Goal: Task Accomplishment & Management: Manage account settings

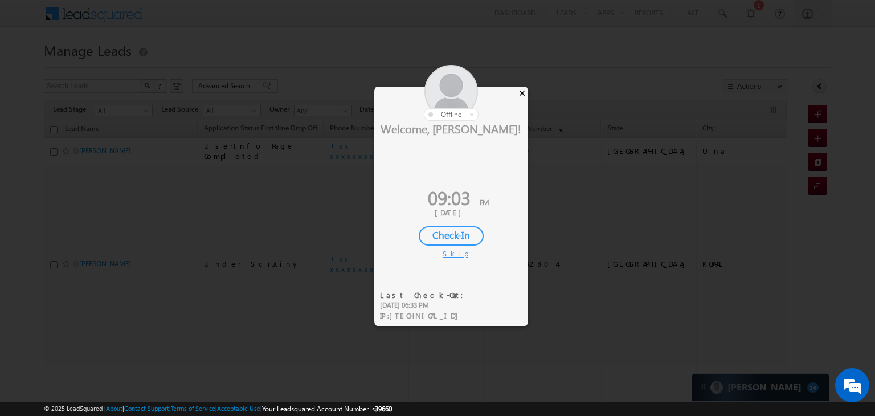
click at [520, 93] on div "×" at bounding box center [522, 93] width 12 height 13
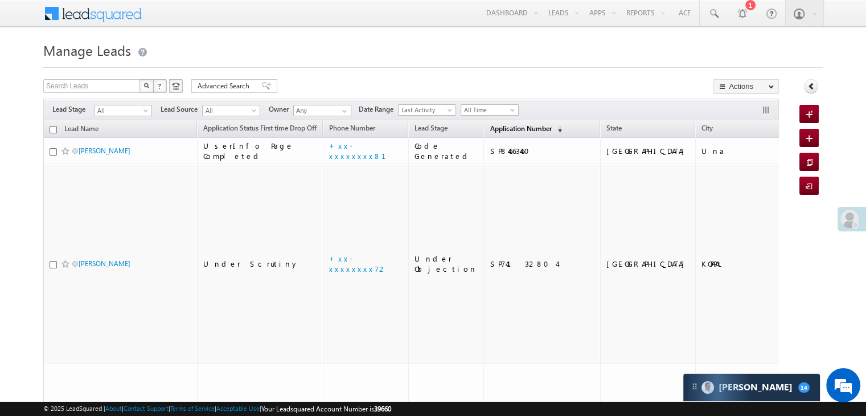
click at [491, 126] on span "Application Number" at bounding box center [520, 128] width 61 height 9
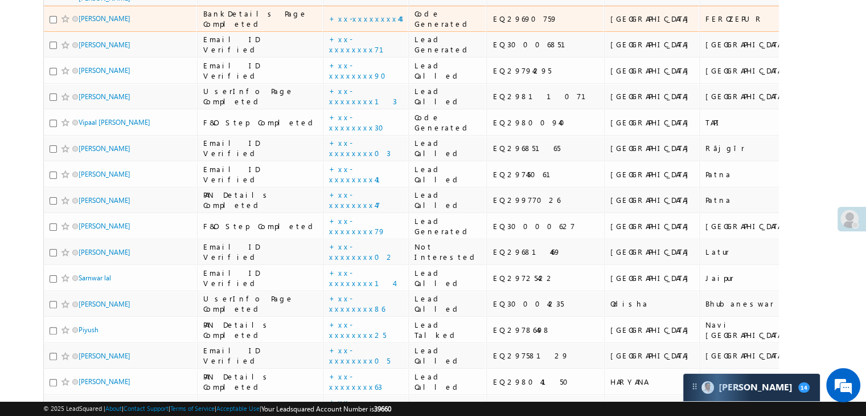
scroll to position [285, 0]
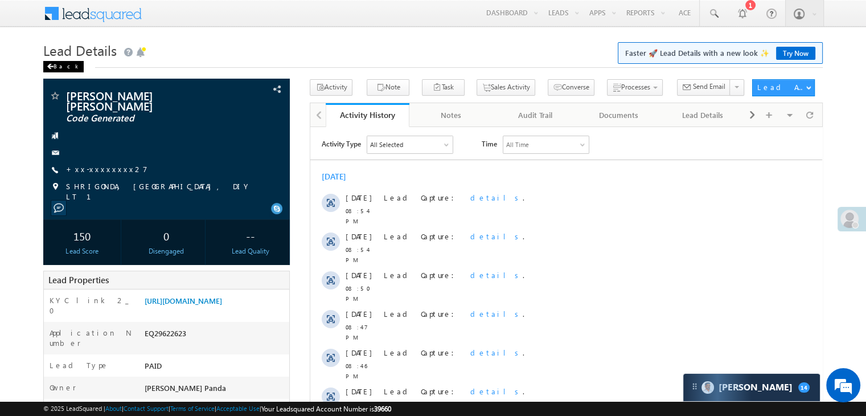
click at [55, 68] on div "Back" at bounding box center [63, 66] width 40 height 11
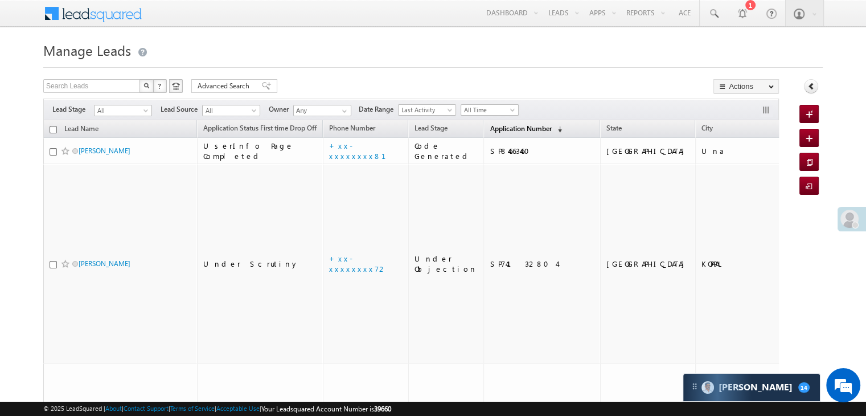
click at [498, 126] on span "Application Number" at bounding box center [520, 128] width 61 height 9
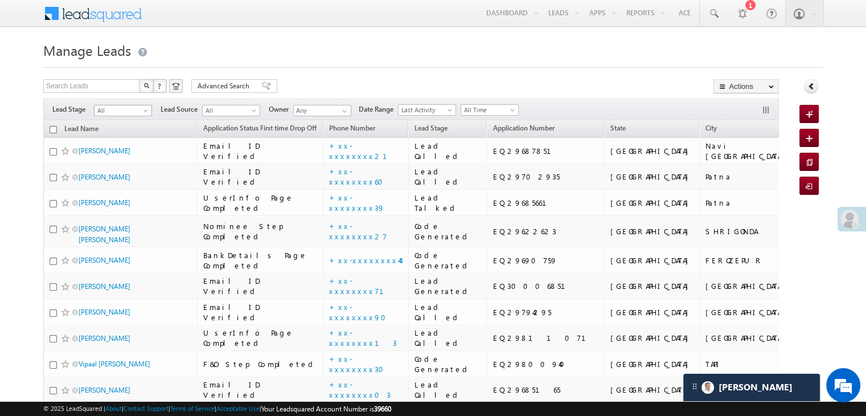
click at [144, 108] on span at bounding box center [146, 112] width 9 height 9
click at [126, 132] on link "Lead Generated" at bounding box center [124, 134] width 58 height 10
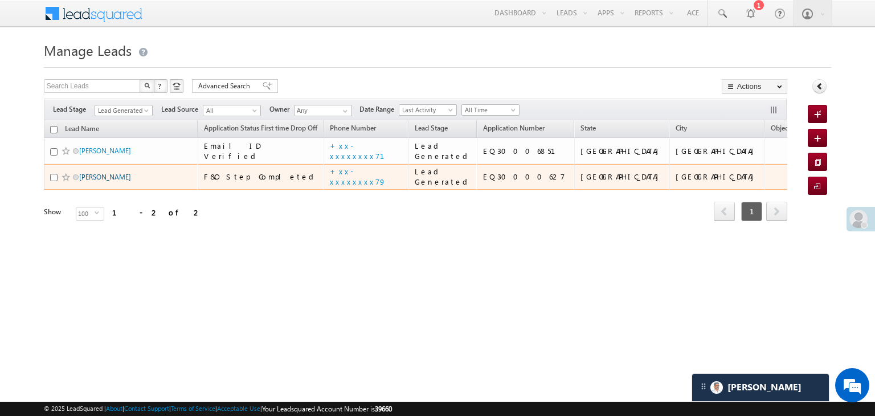
click at [110, 181] on link "Sarita Kushwaha" at bounding box center [105, 177] width 52 height 9
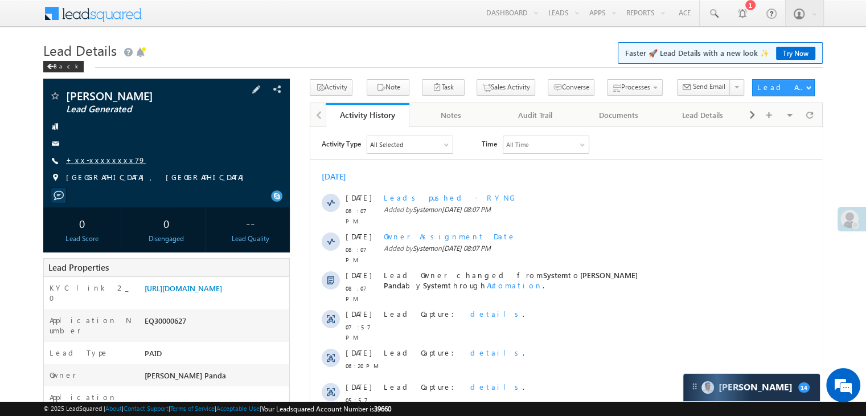
click at [97, 159] on link "+xx-xxxxxxxx79" at bounding box center [106, 160] width 80 height 10
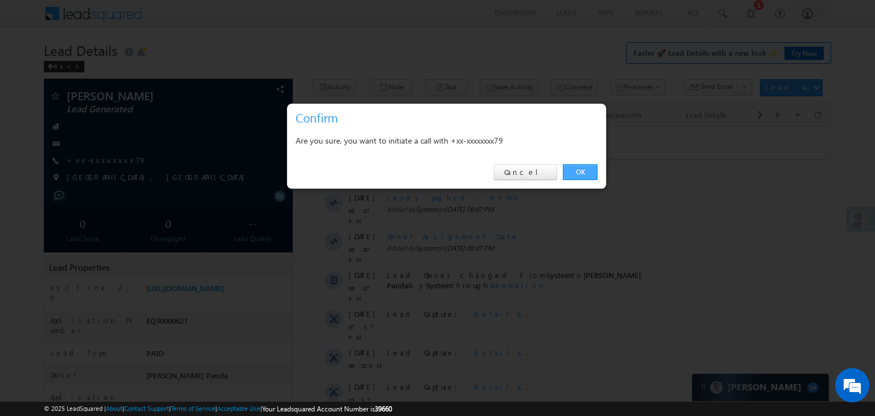
drag, startPoint x: 584, startPoint y: 167, endPoint x: 229, endPoint y: 57, distance: 371.0
click at [584, 167] on link "OK" at bounding box center [580, 172] width 35 height 16
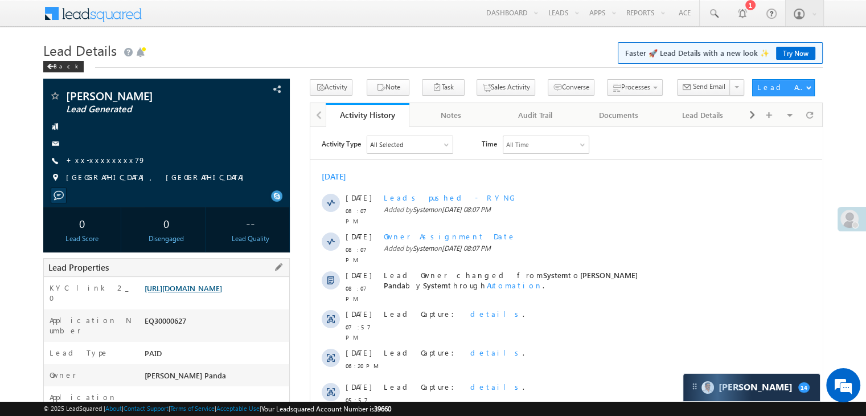
click at [214, 293] on link "https://angelbroking1-pk3em7sa.customui-test.leadsquared.com?leadId=fde77857-19…" at bounding box center [183, 288] width 77 height 10
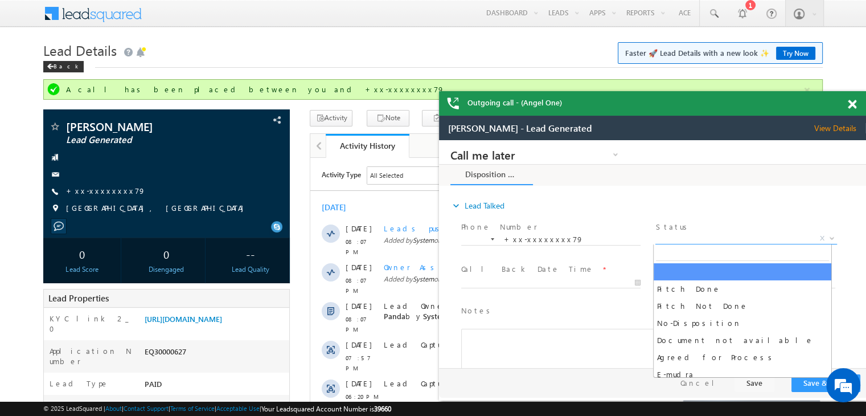
click at [726, 238] on span "X" at bounding box center [745, 238] width 181 height 11
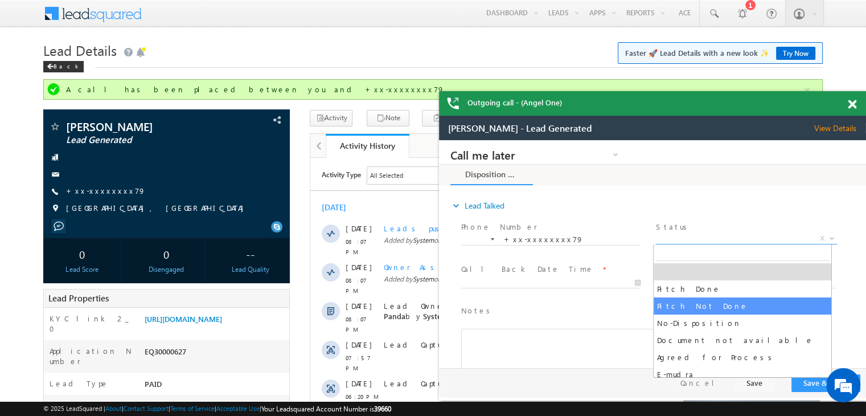
select select "Pitch Not Done"
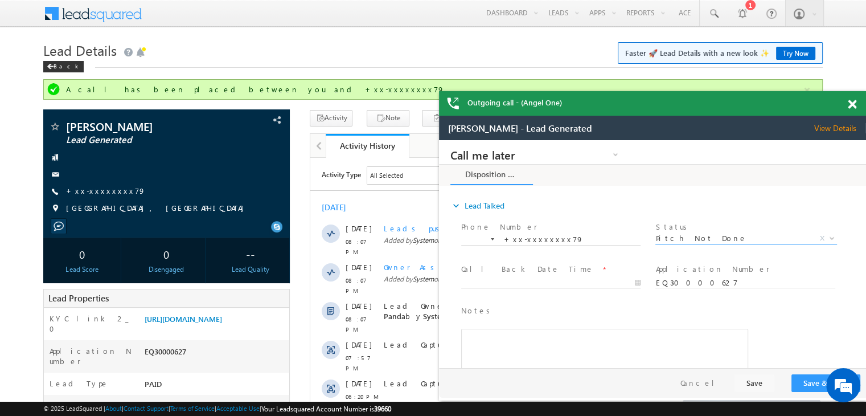
type input "10/04/25 9:05 PM"
drag, startPoint x: 601, startPoint y: 284, endPoint x: 607, endPoint y: 297, distance: 14.0
click at [599, 284] on input "10/04/25 9:05 PM" at bounding box center [550, 282] width 179 height 11
click at [814, 383] on button "Save & Close" at bounding box center [825, 383] width 69 height 18
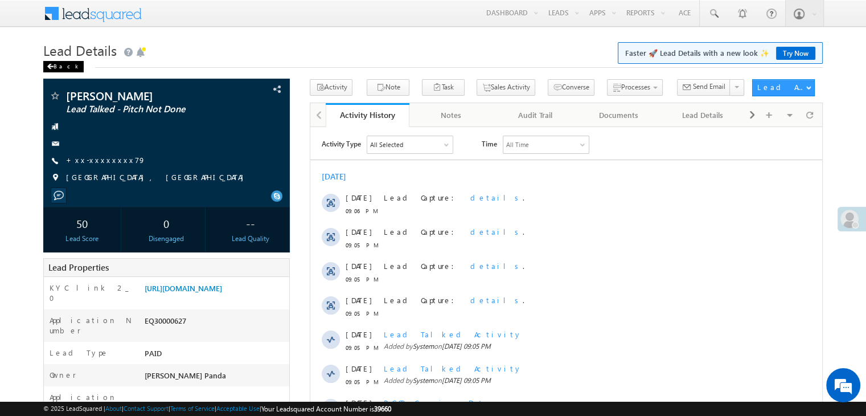
click at [56, 65] on div "Back" at bounding box center [63, 66] width 40 height 11
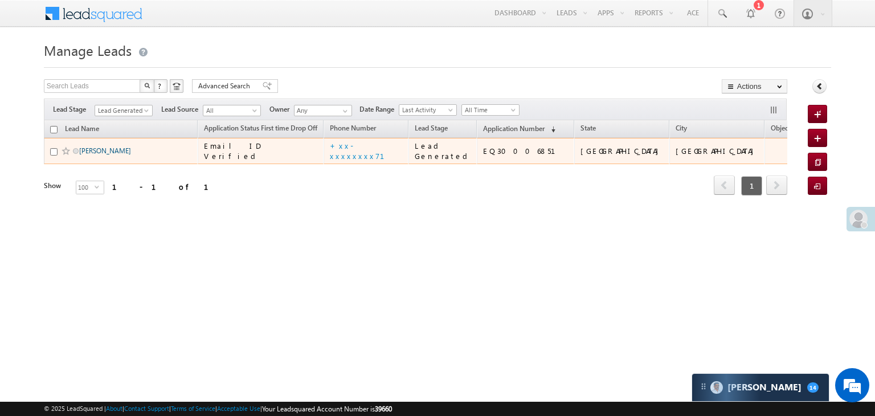
click at [102, 155] on link "[PERSON_NAME]" at bounding box center [105, 150] width 52 height 9
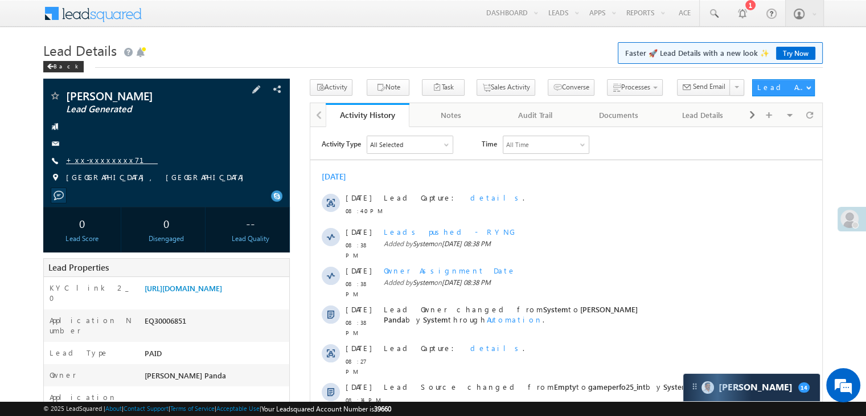
click at [100, 160] on link "+xx-xxxxxxxx71" at bounding box center [112, 160] width 92 height 10
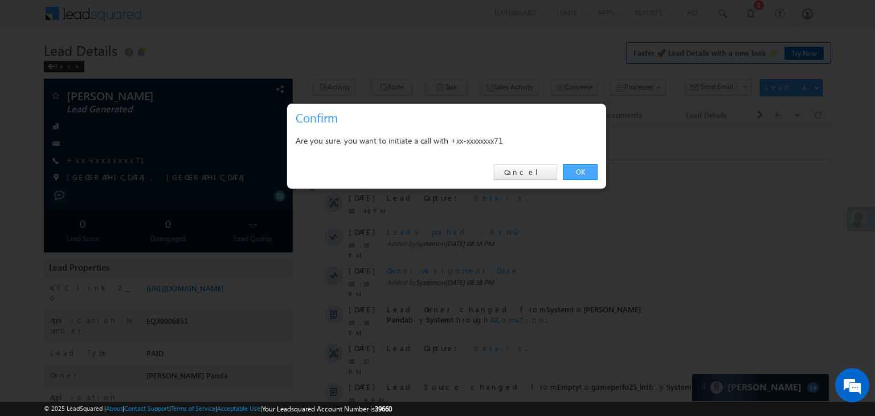
click at [579, 173] on link "OK" at bounding box center [580, 172] width 35 height 16
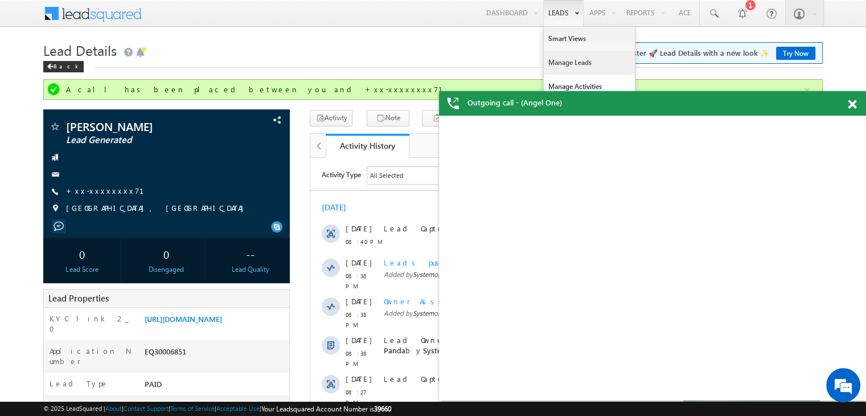
click at [563, 62] on link "Manage Leads" at bounding box center [589, 63] width 91 height 24
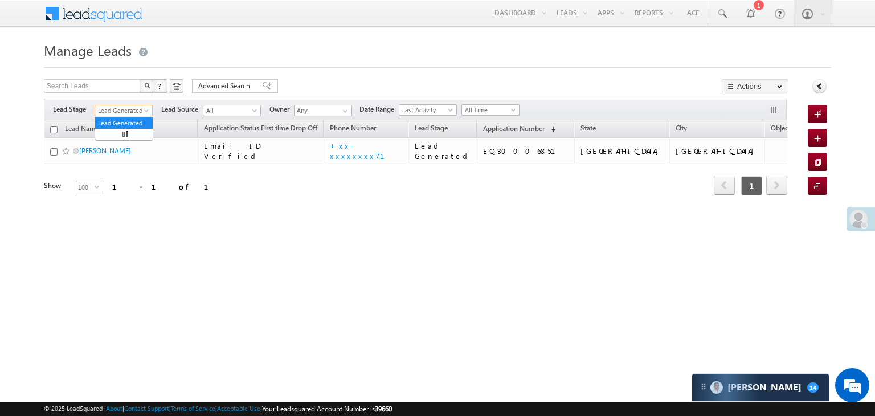
click at [144, 106] on span "Lead Generated" at bounding box center [122, 110] width 54 height 10
click at [125, 120] on link "All" at bounding box center [124, 123] width 58 height 10
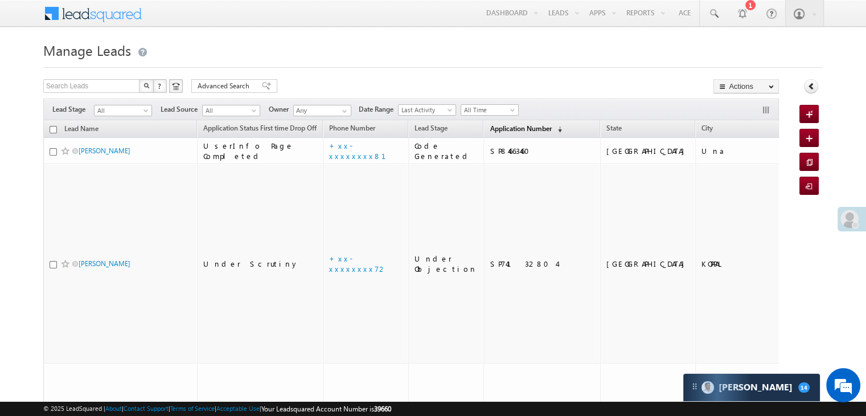
click at [500, 129] on span "Application Number" at bounding box center [520, 128] width 61 height 9
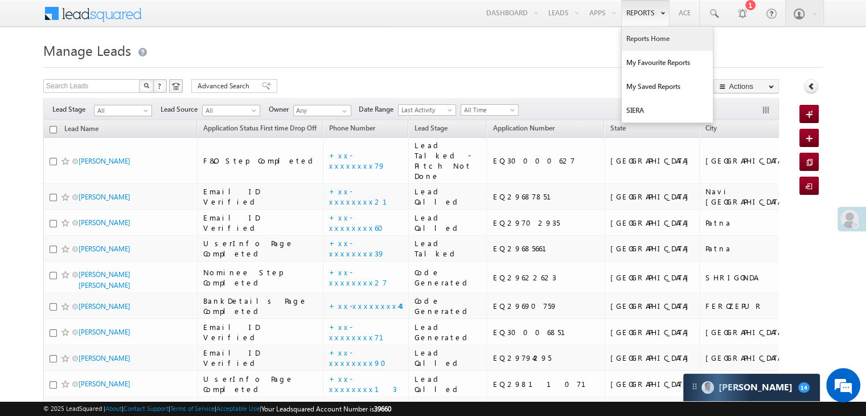
click at [642, 39] on link "Reports Home" at bounding box center [667, 39] width 91 height 24
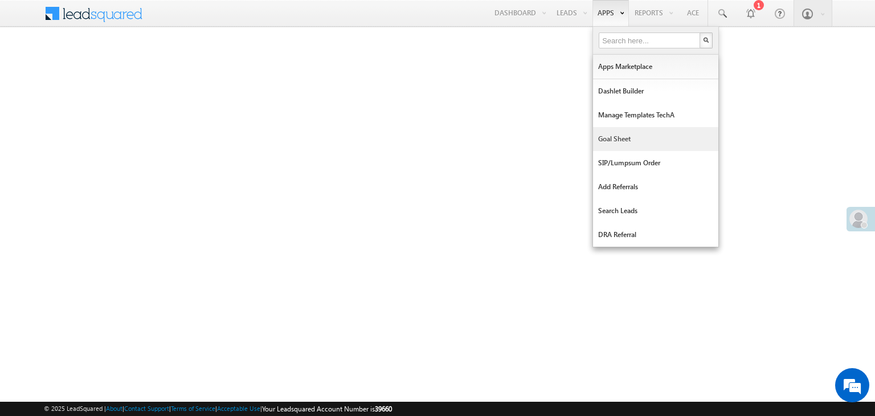
click at [618, 138] on link "Goal Sheet" at bounding box center [655, 139] width 125 height 24
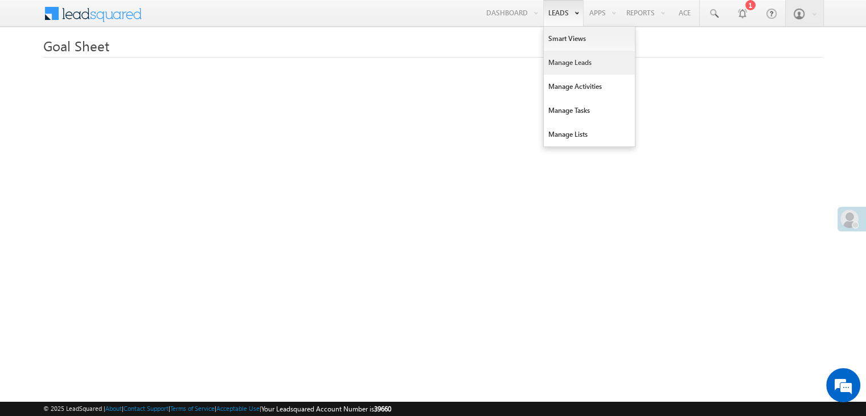
click at [567, 58] on link "Manage Leads" at bounding box center [589, 63] width 91 height 24
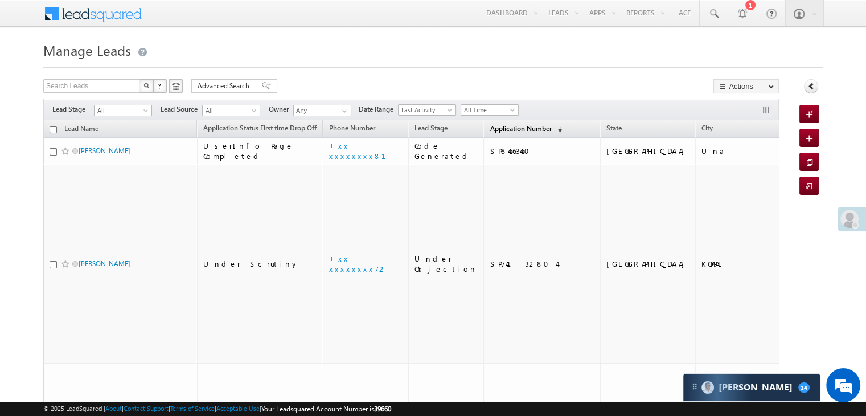
click at [490, 131] on span "Application Number" at bounding box center [520, 128] width 61 height 9
click at [505, 129] on span "Application Number" at bounding box center [520, 128] width 61 height 9
click at [494, 132] on span "Application Number" at bounding box center [520, 128] width 61 height 9
